Goal: Task Accomplishment & Management: Use online tool/utility

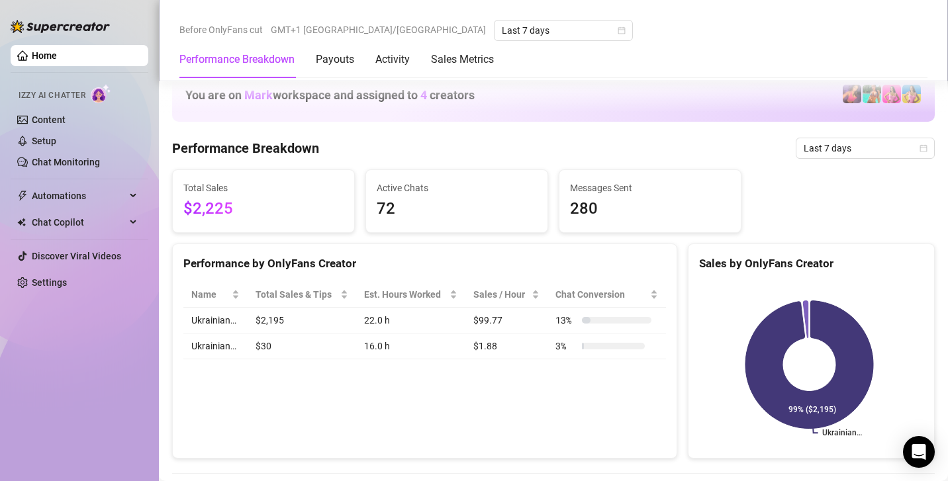
click at [56, 136] on link "Setup" at bounding box center [44, 141] width 24 height 11
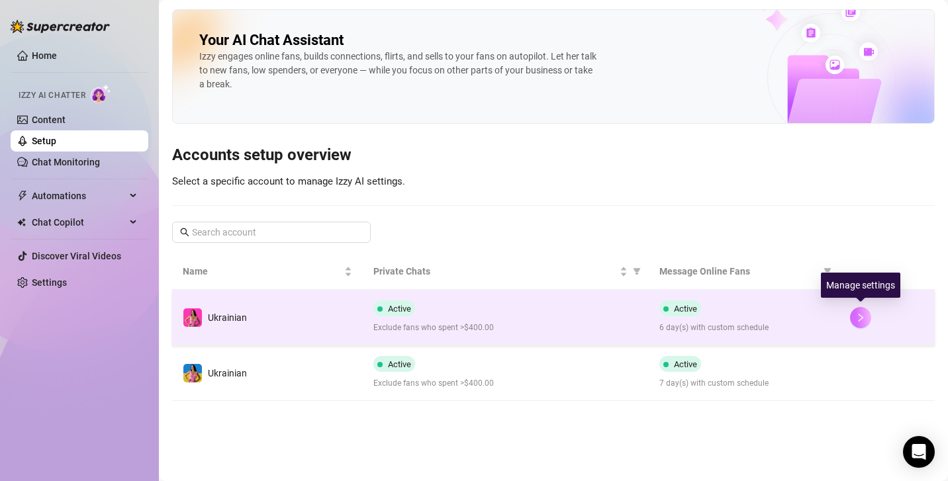
click at [857, 317] on icon "right" at bounding box center [860, 317] width 9 height 9
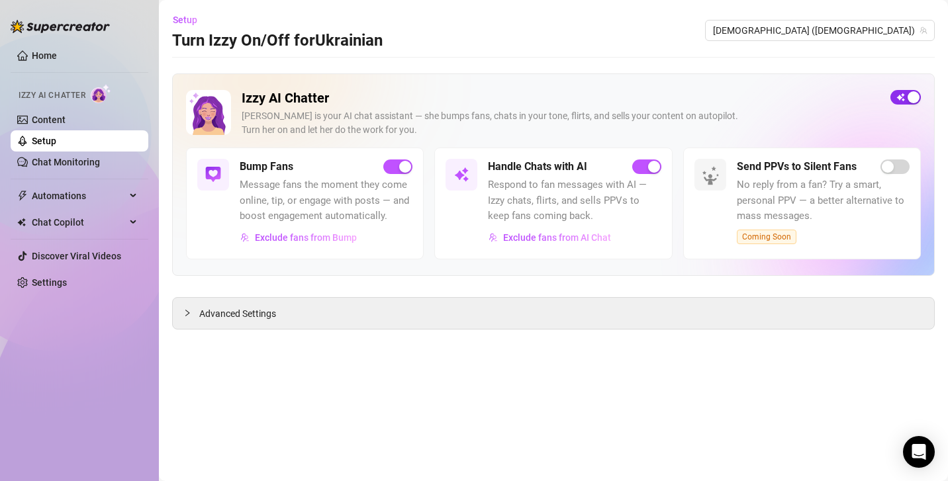
click at [915, 101] on div "button" at bounding box center [914, 97] width 12 height 12
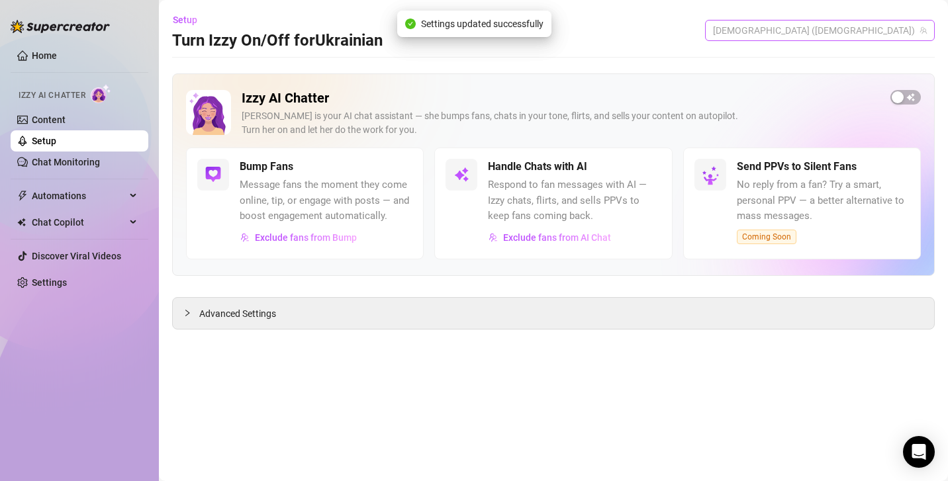
click at [902, 38] on span "[DEMOGRAPHIC_DATA] ([DEMOGRAPHIC_DATA])" at bounding box center [820, 31] width 214 height 20
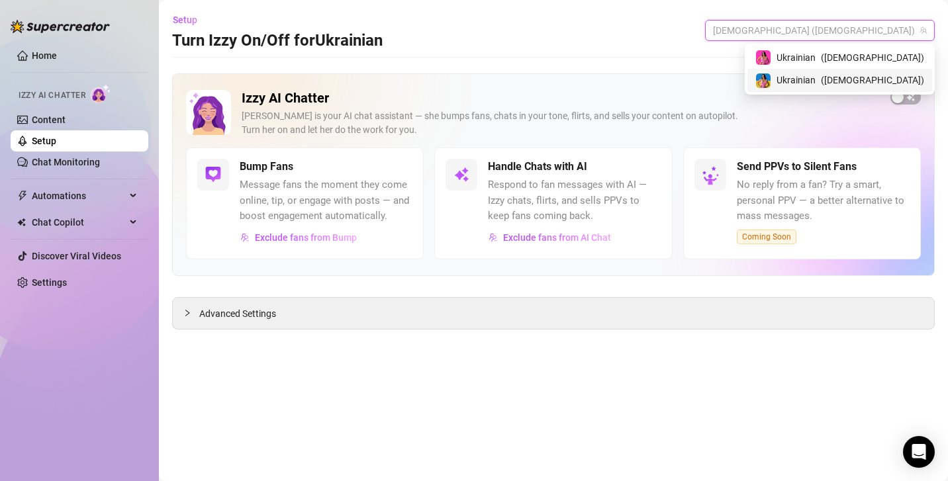
click at [891, 88] on div "[DEMOGRAPHIC_DATA] ( ukrainianmodelfree )" at bounding box center [839, 80] width 185 height 23
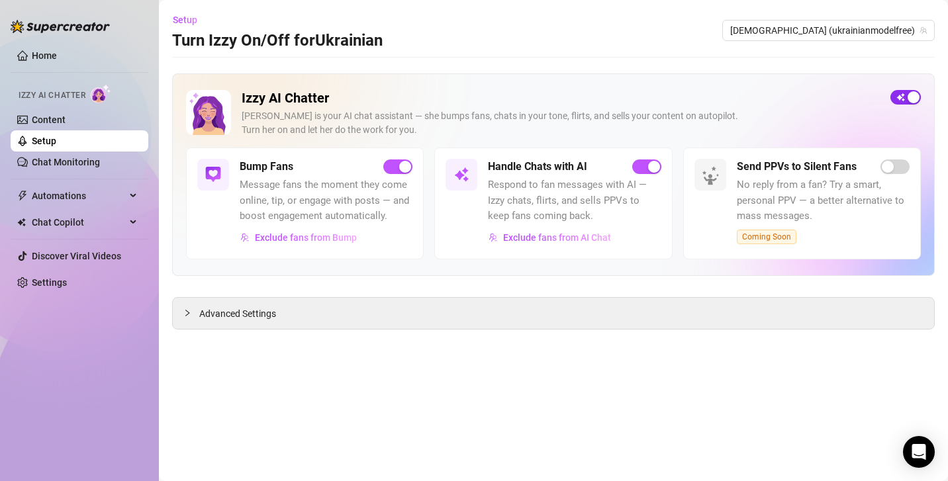
click at [917, 99] on div "button" at bounding box center [914, 97] width 12 height 12
